Goal: Task Accomplishment & Management: Manage account settings

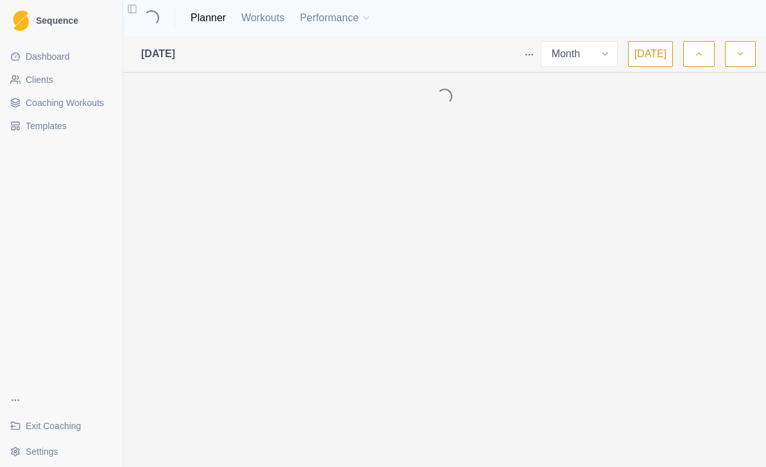
select select "month"
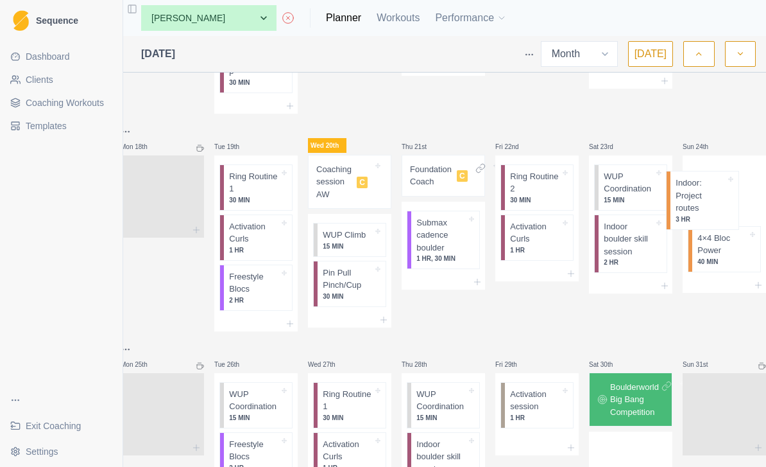
scroll to position [0, 19]
click at [342, 312] on div at bounding box center [349, 319] width 83 height 15
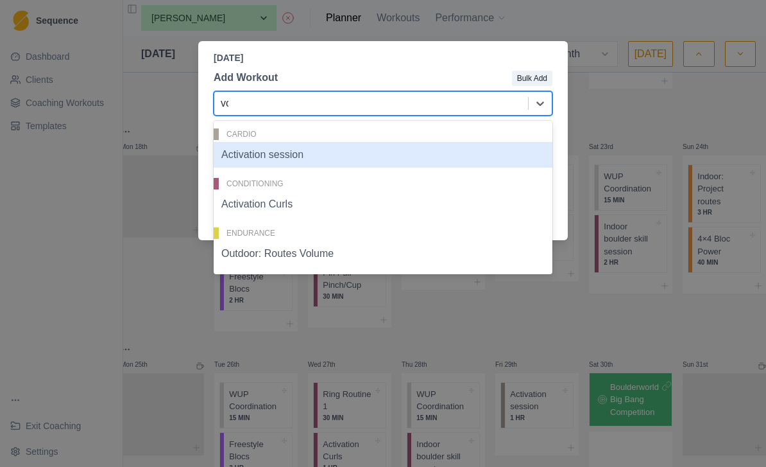
type input "vol"
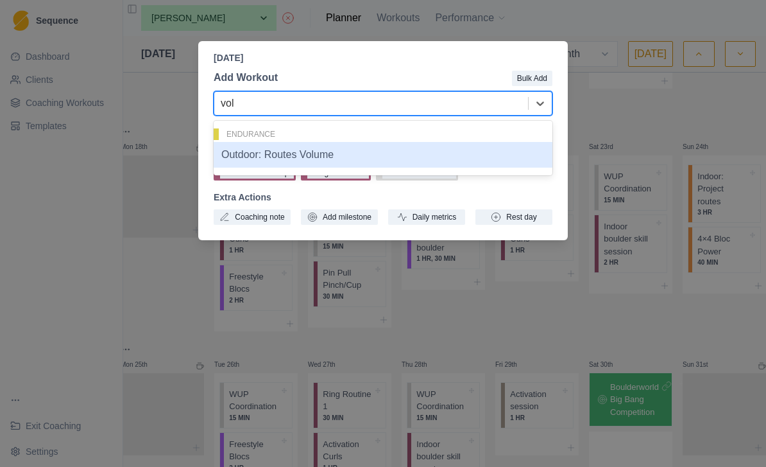
click at [393, 158] on div "Outdoor: Routes Volume" at bounding box center [383, 155] width 339 height 26
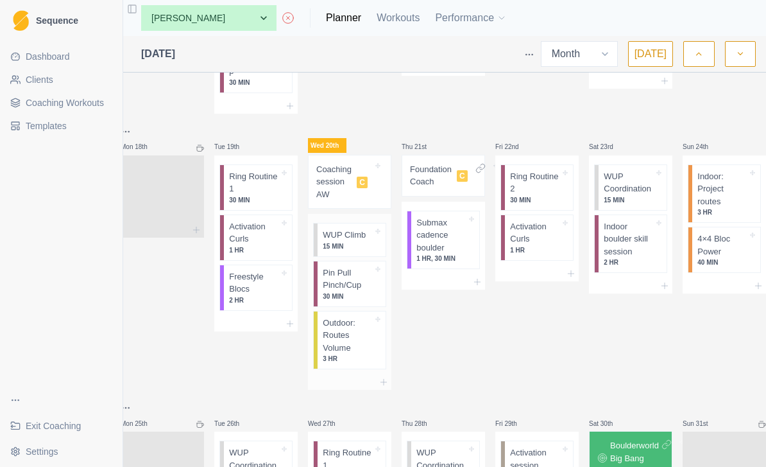
click at [345, 334] on p "Outdoor: Routes Volume" at bounding box center [348, 335] width 50 height 38
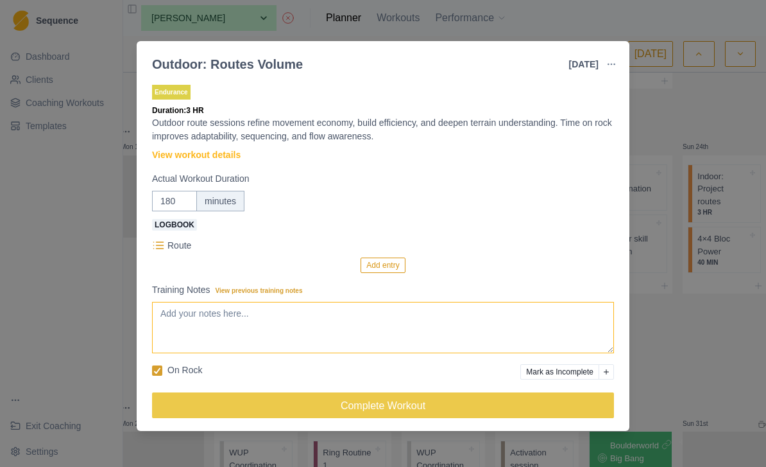
click at [392, 320] on textarea "Training Notes View previous training notes" at bounding box center [383, 327] width 462 height 51
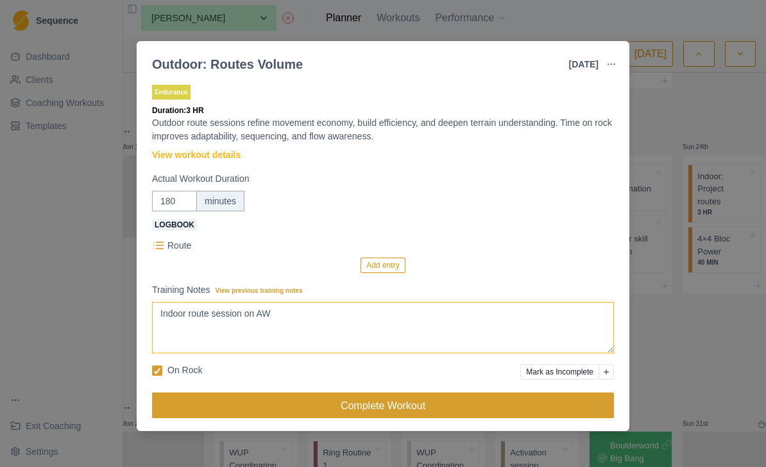
type textarea "Indoor route session on AW"
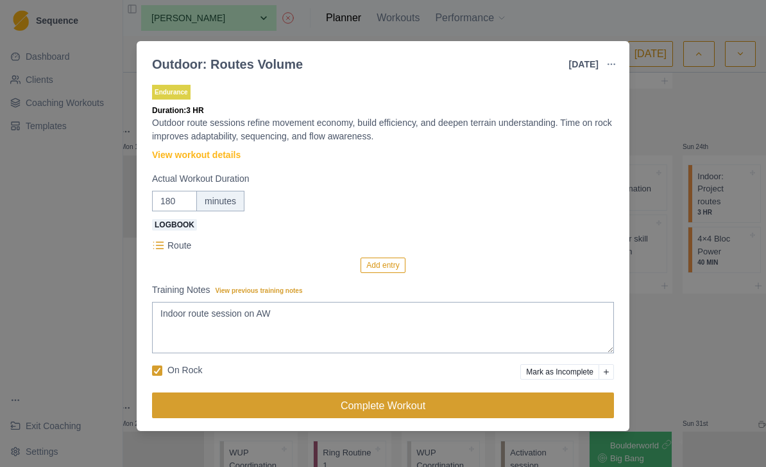
click at [397, 409] on button "Complete Workout" at bounding box center [383, 405] width 462 height 26
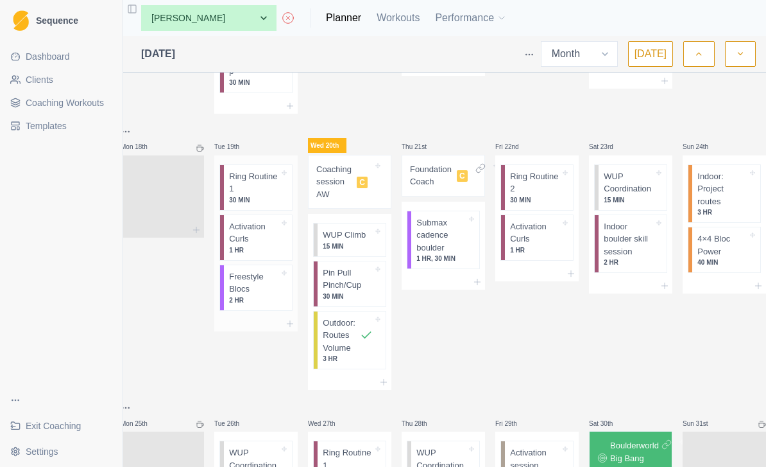
click at [251, 229] on p "Activation Curls" at bounding box center [254, 232] width 50 height 25
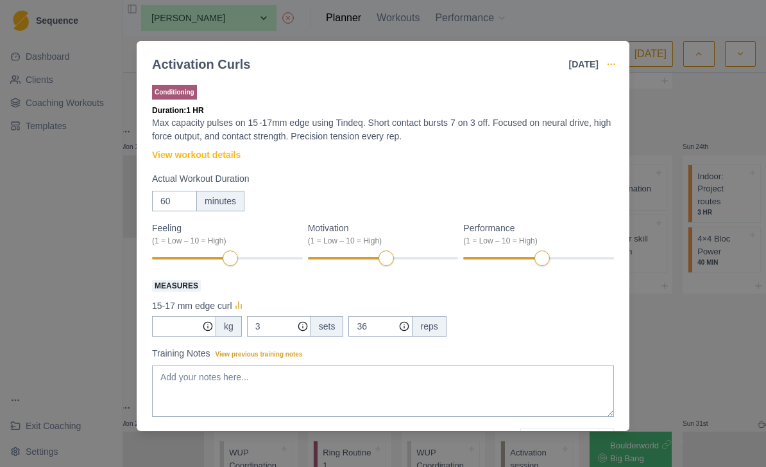
click at [614, 65] on icon "button" at bounding box center [611, 64] width 10 height 10
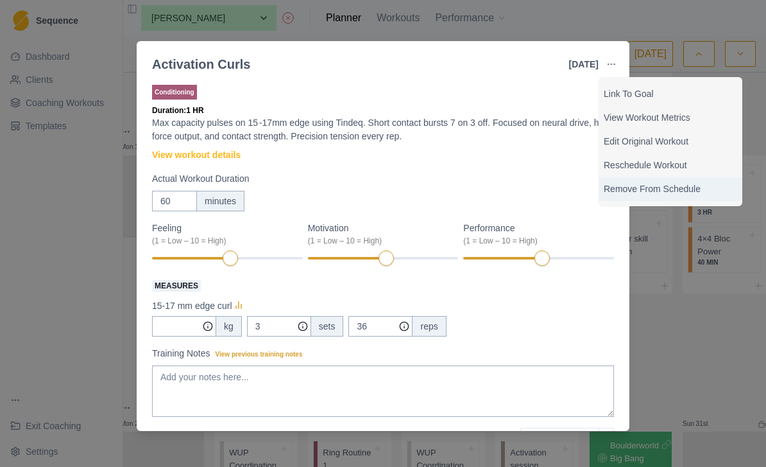
click at [683, 187] on p "Remove From Schedule" at bounding box center [670, 188] width 133 height 13
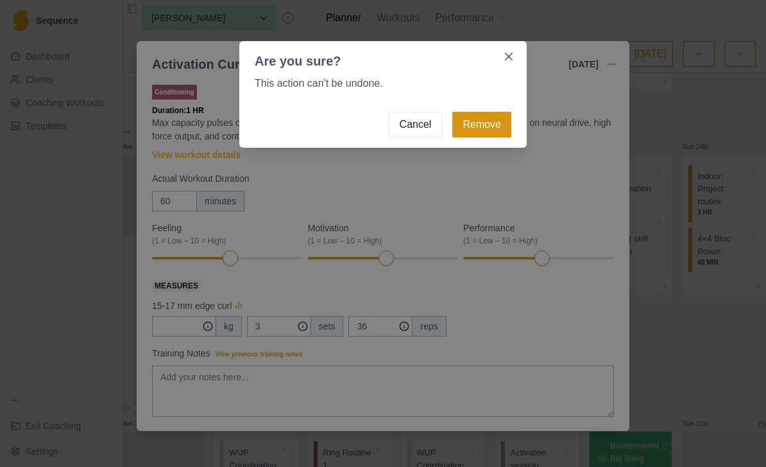
click at [490, 129] on button "Remove" at bounding box center [481, 125] width 59 height 26
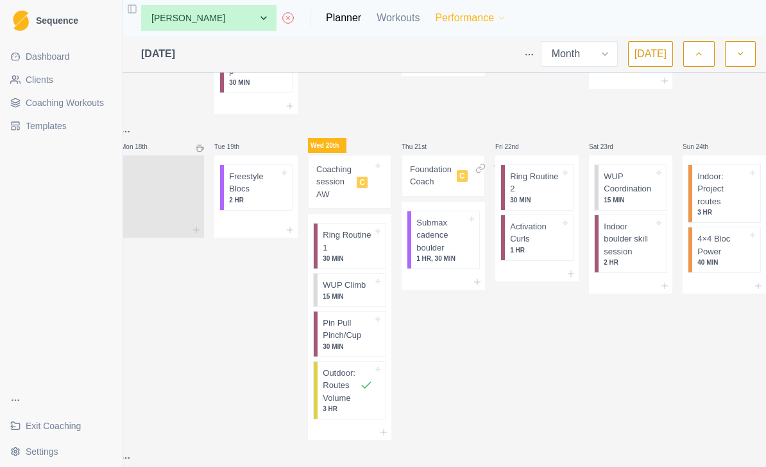
click at [435, 20] on button "Performance" at bounding box center [471, 18] width 72 height 26
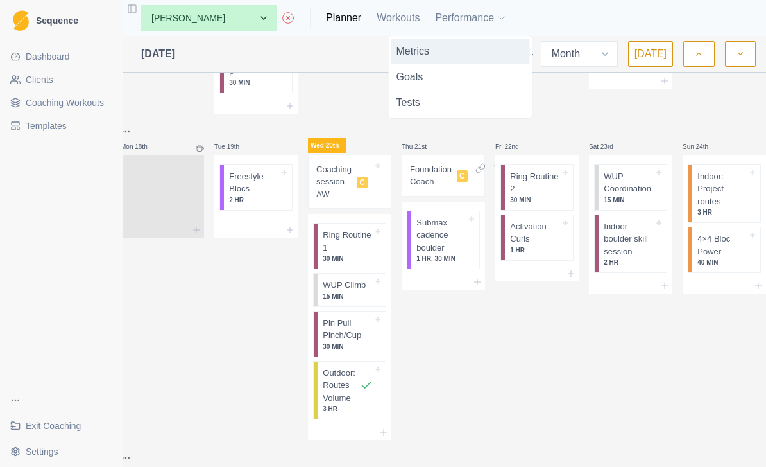
click at [470, 51] on link "Metrics" at bounding box center [460, 52] width 139 height 26
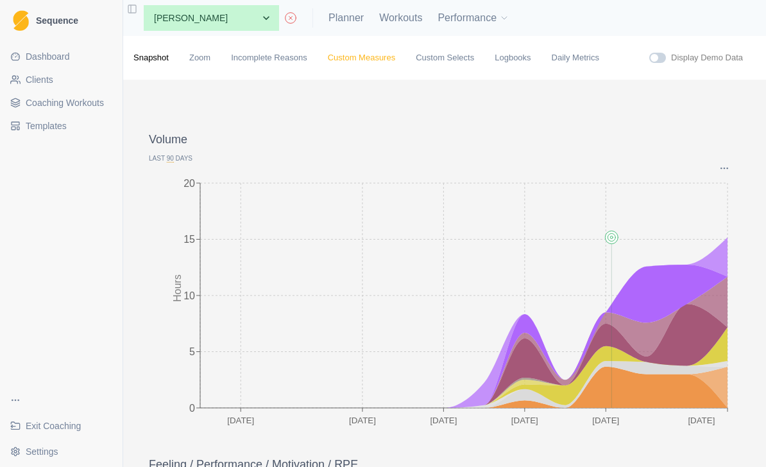
click at [385, 64] on link "Custom Measures" at bounding box center [361, 57] width 67 height 13
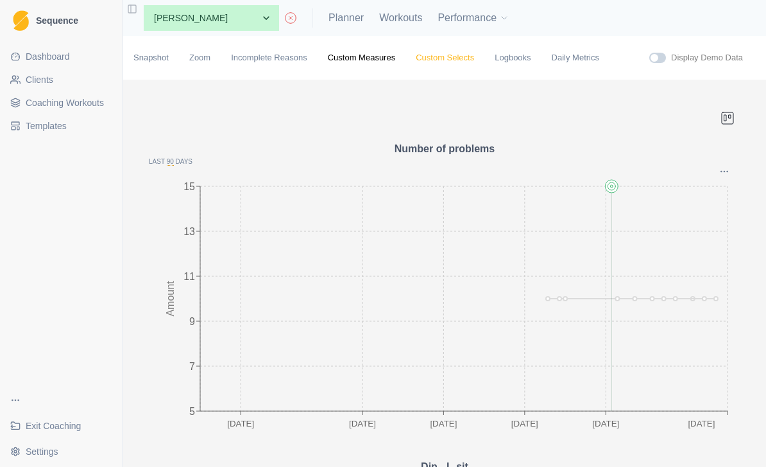
click at [467, 64] on link "Custom Selects" at bounding box center [445, 57] width 58 height 13
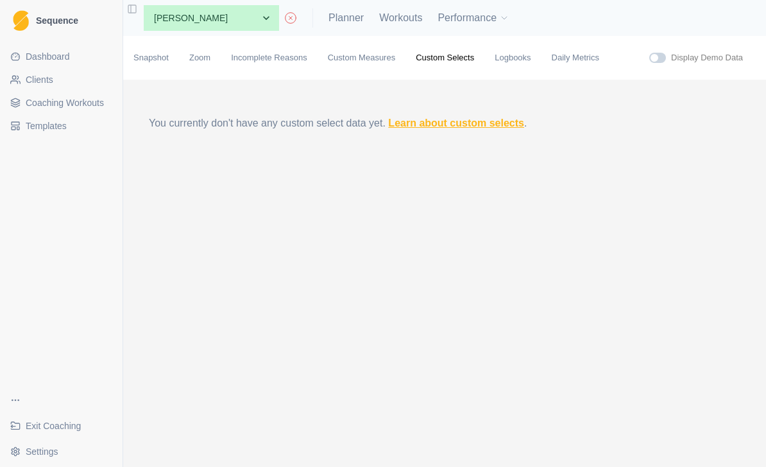
click at [502, 128] on link "Learn about custom selects" at bounding box center [456, 122] width 136 height 11
click at [594, 64] on link "Daily Metrics" at bounding box center [575, 57] width 47 height 13
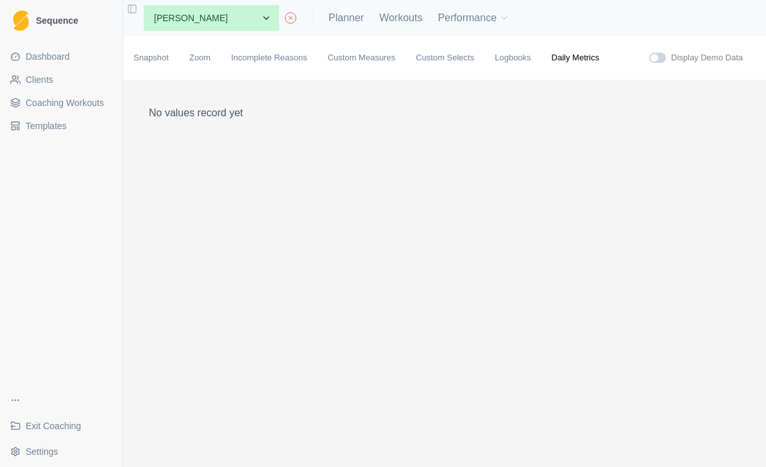
click at [69, 58] on span "Dashboard" at bounding box center [48, 56] width 44 height 13
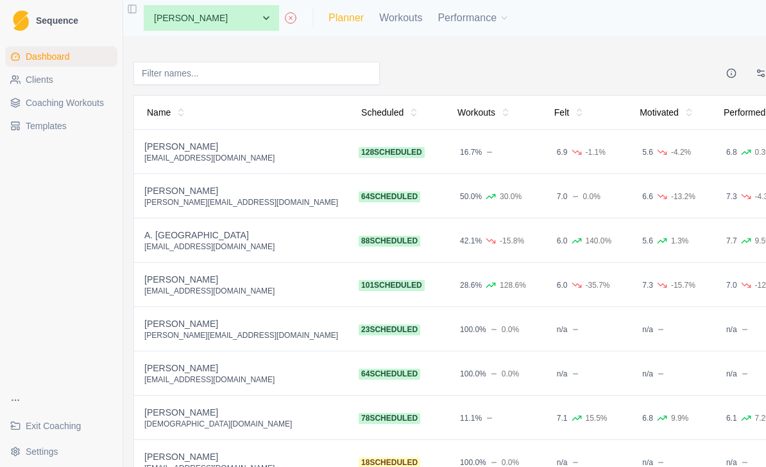
click at [329, 24] on link "Planner" at bounding box center [346, 17] width 35 height 15
select select "month"
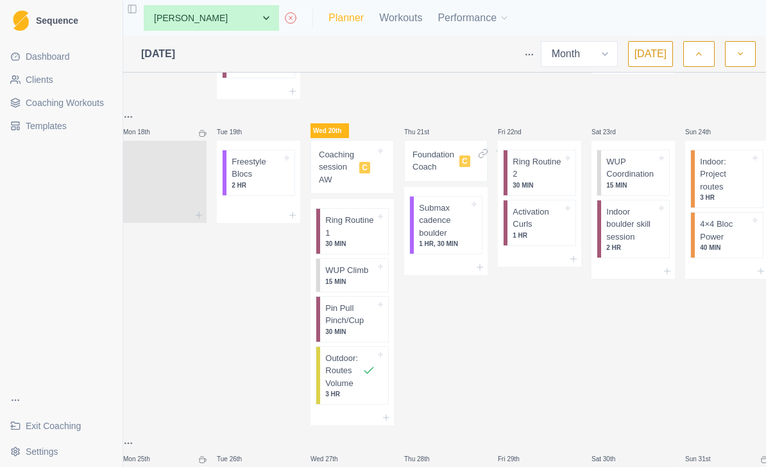
scroll to position [827, 0]
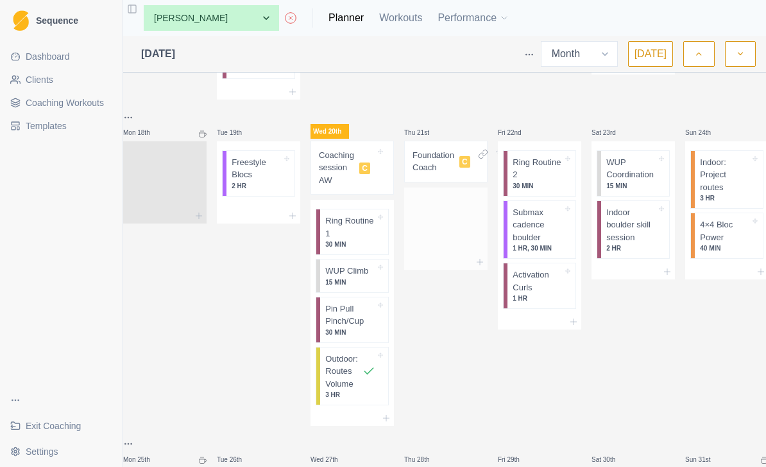
click at [463, 254] on div at bounding box center [445, 261] width 83 height 15
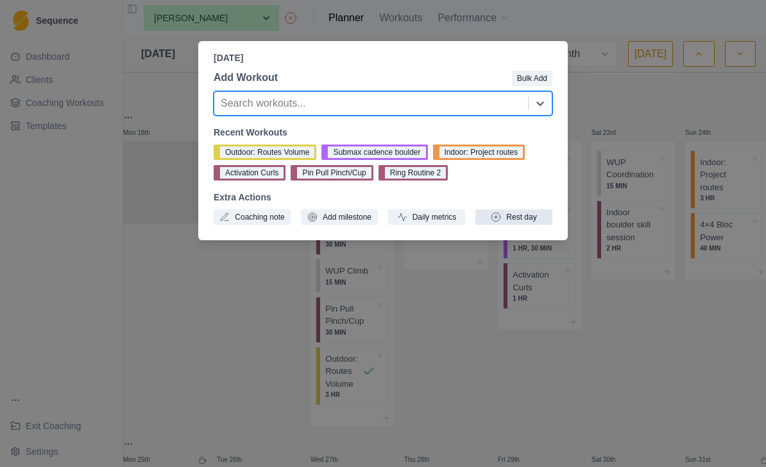
click at [529, 211] on button "Rest day" at bounding box center [514, 216] width 77 height 15
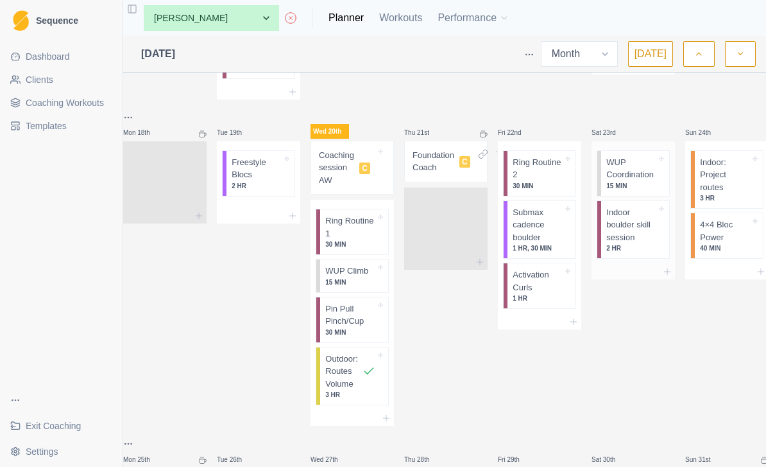
click at [649, 221] on p "Indoor boulder skill session" at bounding box center [631, 225] width 50 height 38
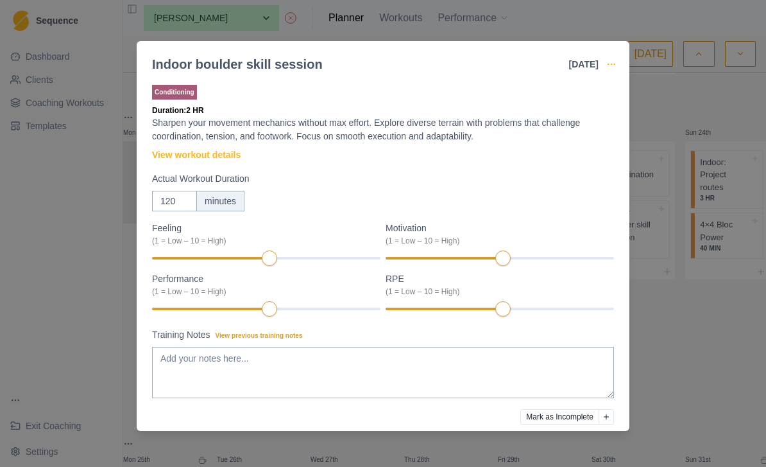
click at [616, 63] on icon "button" at bounding box center [611, 64] width 10 height 10
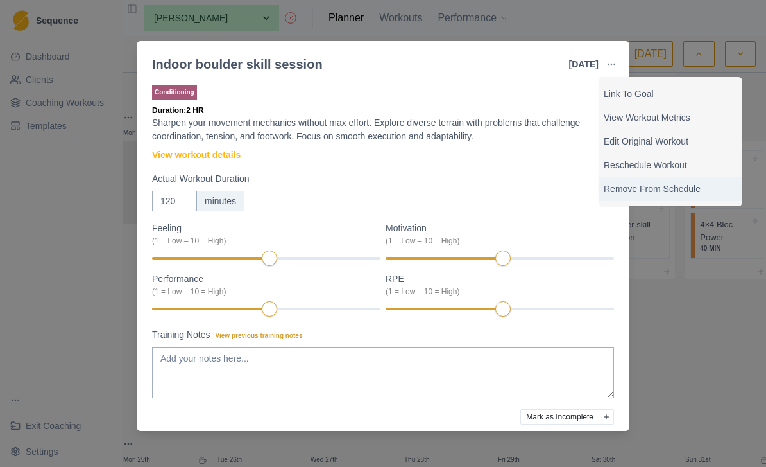
click at [685, 196] on div "Remove From Schedule" at bounding box center [671, 189] width 144 height 24
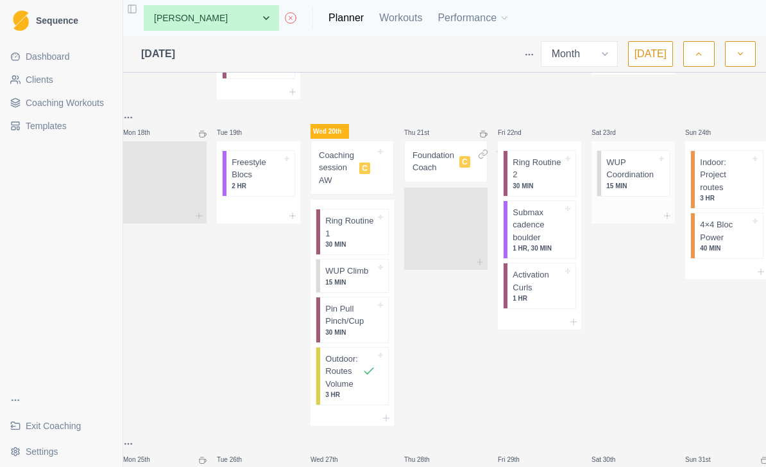
click at [648, 166] on p "WUP Coordination" at bounding box center [631, 168] width 50 height 25
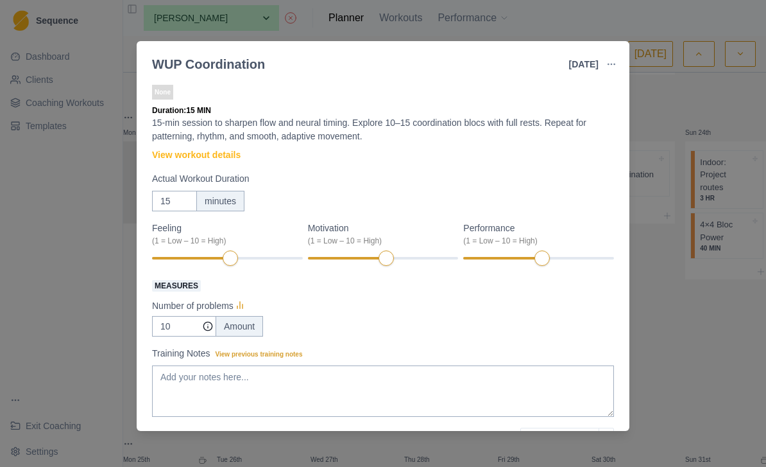
click at [606, 69] on button "button" at bounding box center [612, 64] width 26 height 26
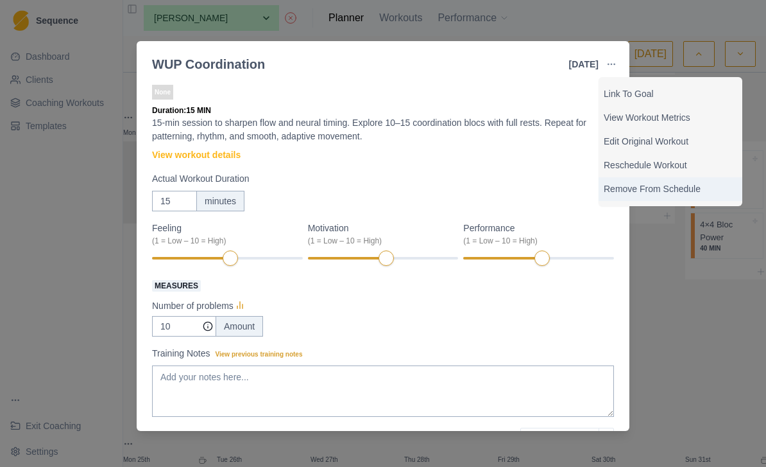
click at [689, 191] on p "Remove From Schedule" at bounding box center [670, 188] width 133 height 13
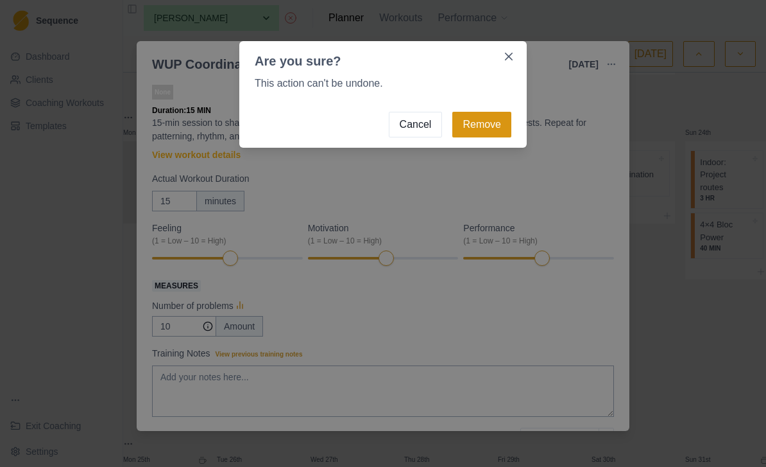
click at [499, 126] on button "Remove" at bounding box center [481, 125] width 59 height 26
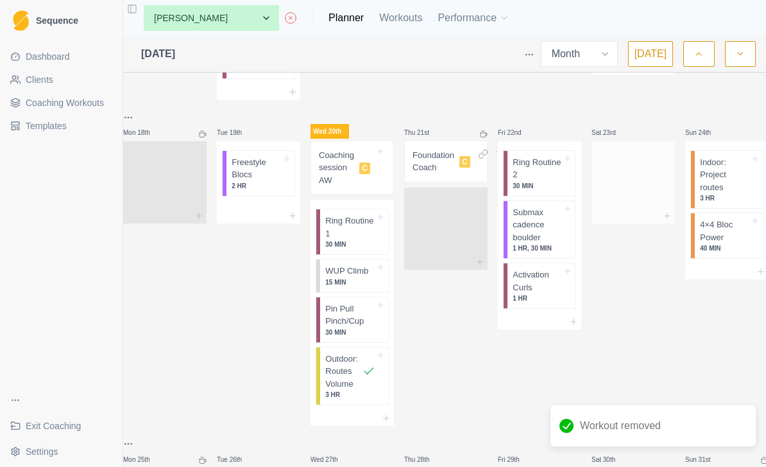
click at [650, 177] on div at bounding box center [633, 179] width 83 height 56
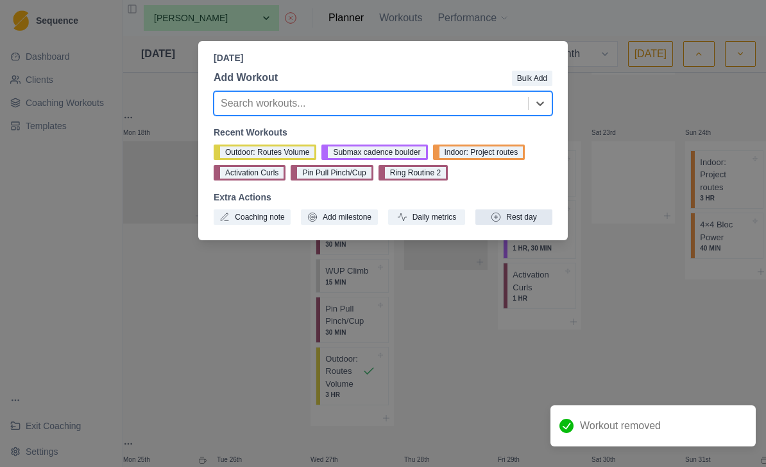
click at [538, 219] on button "Rest day" at bounding box center [514, 216] width 77 height 15
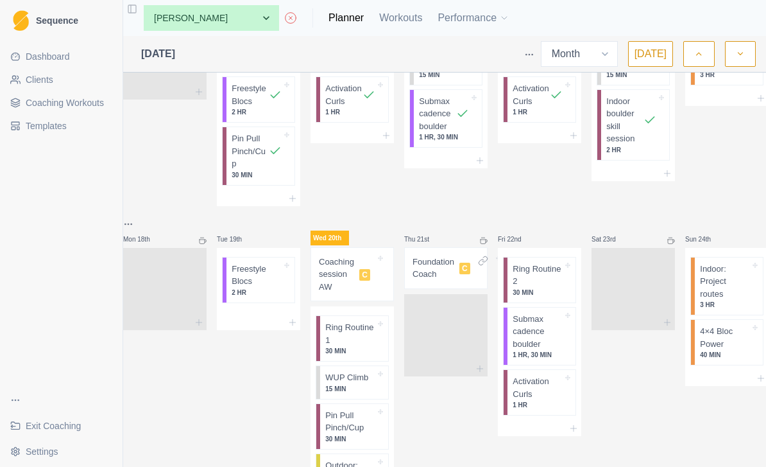
scroll to position [704, 0]
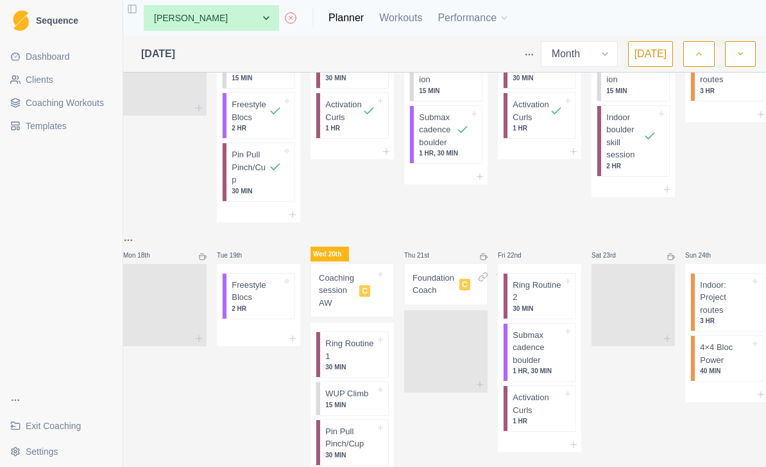
click at [352, 286] on p "Coaching session AW" at bounding box center [336, 290] width 35 height 38
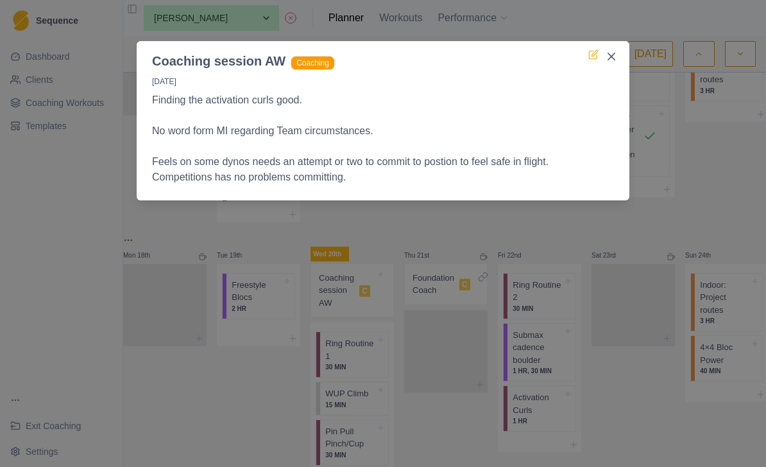
click at [589, 59] on icon at bounding box center [593, 54] width 10 height 10
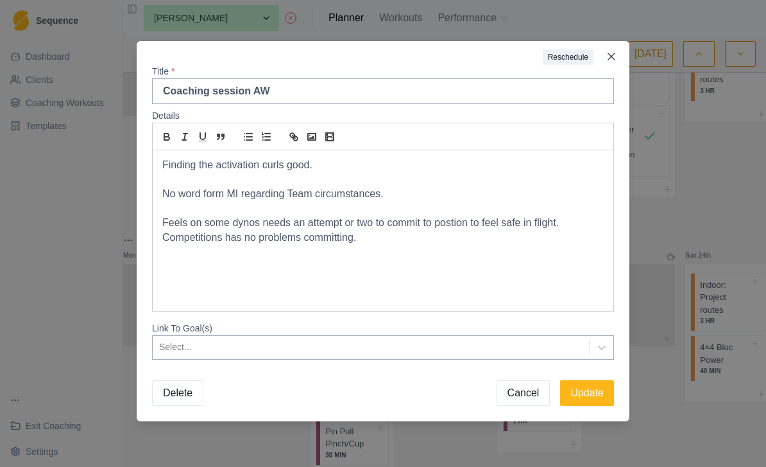
click at [440, 255] on div "Finding the activation curls good. No word form MI regarding Team circumstances…" at bounding box center [383, 230] width 461 height 160
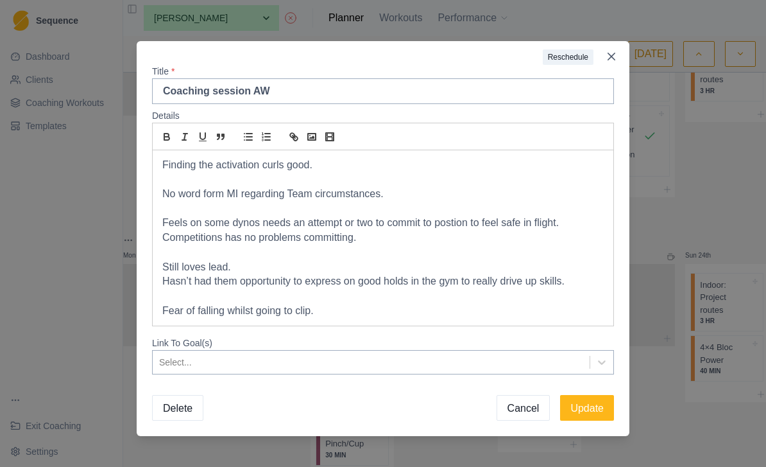
click at [230, 309] on p "Fear of falling whilst going to clip." at bounding box center [383, 311] width 442 height 15
click at [513, 305] on p "Fear of falling specifically whilst going to clip." at bounding box center [383, 311] width 442 height 15
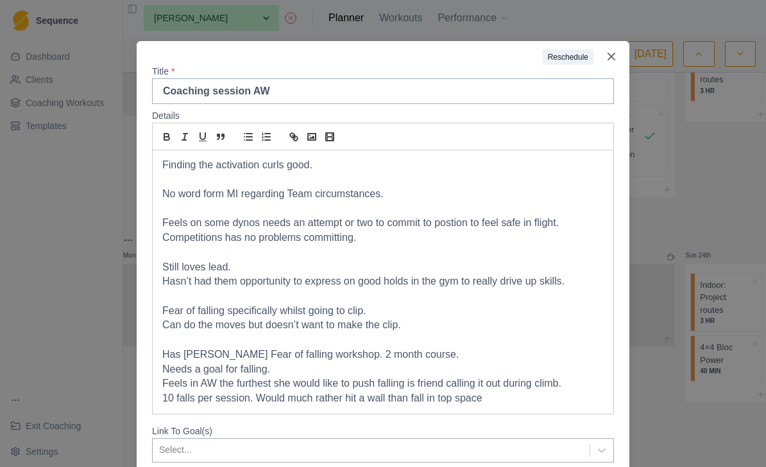
click at [442, 404] on div "Finding the activation curls good. No word form MI regarding Team circumstances…" at bounding box center [383, 281] width 461 height 263
click at [452, 391] on p "10 falls per session. Would much rather hit a wall than fall in top space" at bounding box center [383, 398] width 442 height 15
click at [531, 391] on p "10 falls per session. Would much rather hit a wall than fall in too space" at bounding box center [383, 398] width 442 height 15
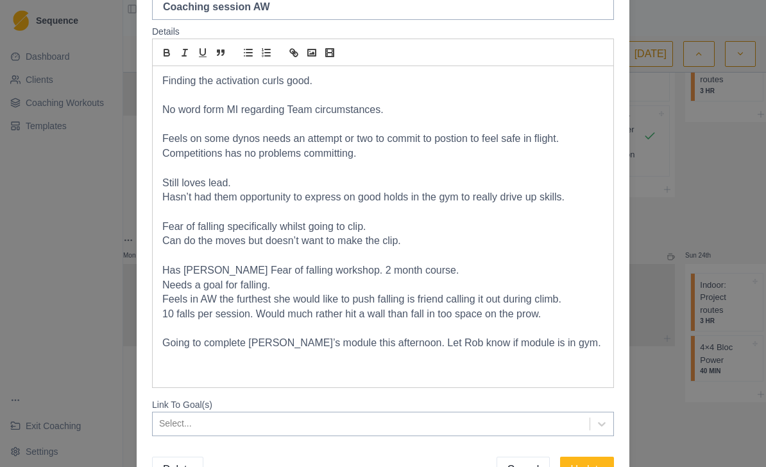
scroll to position [107, 0]
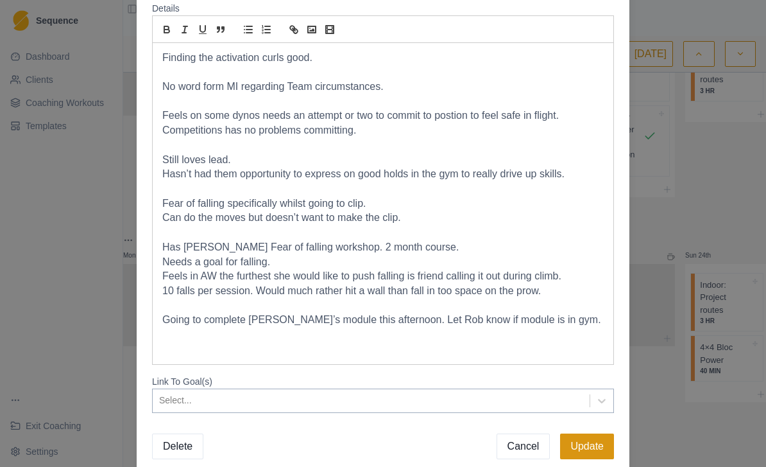
click at [596, 445] on button "Update" at bounding box center [587, 446] width 54 height 26
